Goal: Task Accomplishment & Management: Manage account settings

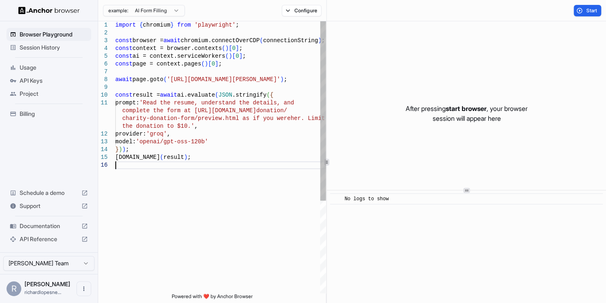
click at [221, 181] on div "import { chromium } from 'playwright' ; const browser = await chromium.connectO…" at bounding box center [220, 226] width 211 height 411
type textarea "**********"
click at [226, 41] on div "import { chromium } from 'playwright' ; const browser = await chromium.connectO…" at bounding box center [220, 226] width 211 height 411
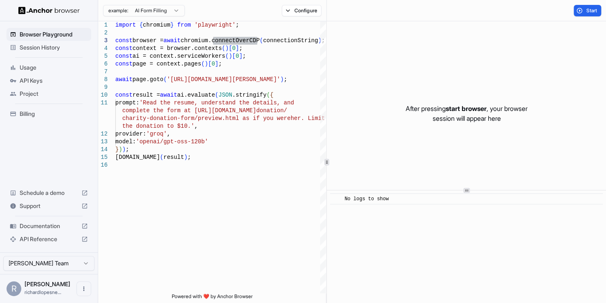
click at [30, 69] on span "Usage" at bounding box center [54, 67] width 68 height 8
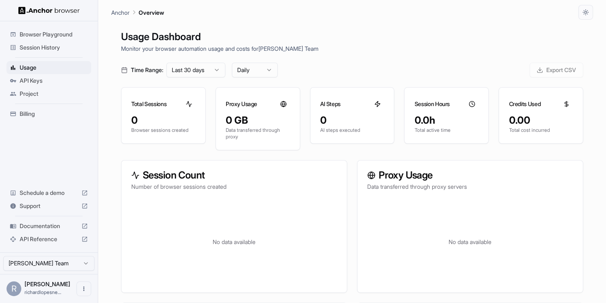
click at [31, 82] on span "API Keys" at bounding box center [54, 80] width 68 height 8
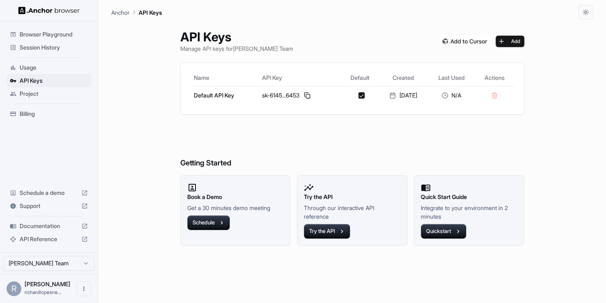
click at [171, 138] on div "API Keys Manage API keys for [PERSON_NAME] Team Add Name API Key Default Create…" at bounding box center [352, 161] width 363 height 283
